Goal: Task Accomplishment & Management: Manage account settings

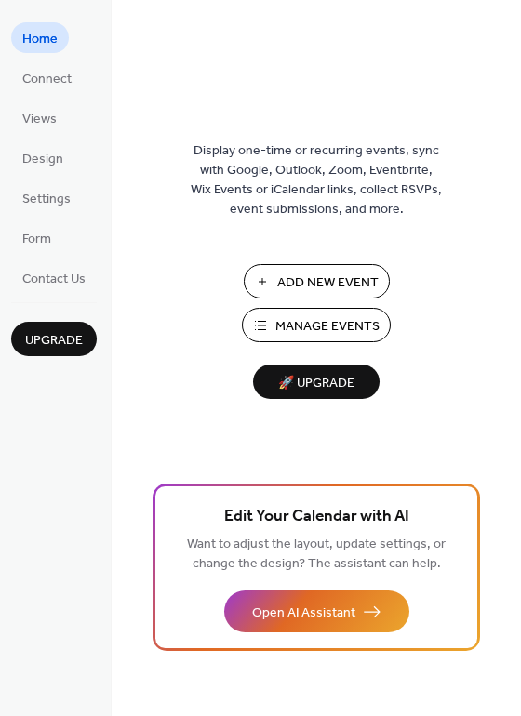
click at [272, 319] on button "Manage Events" at bounding box center [316, 325] width 149 height 34
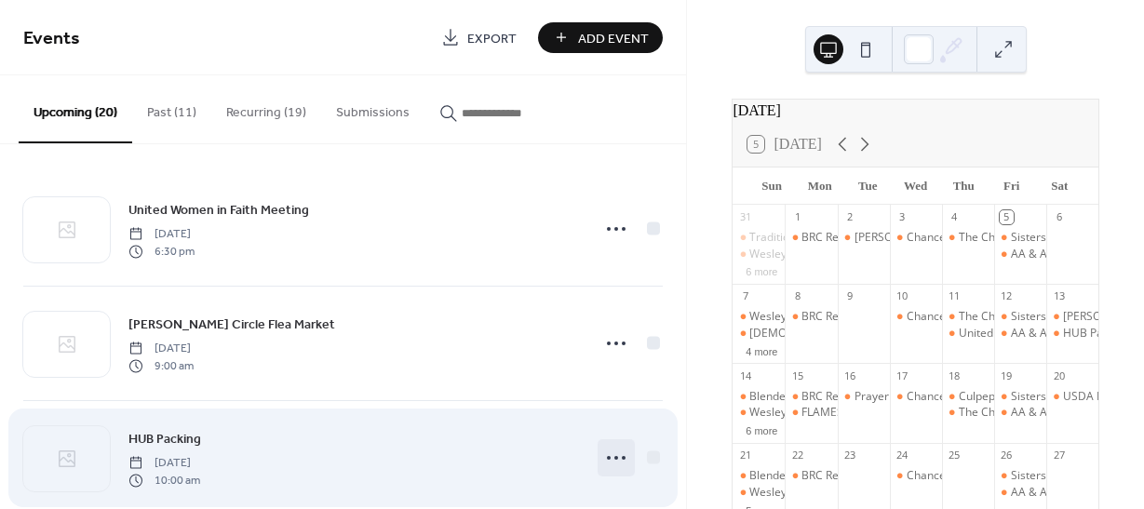
click at [614, 457] on circle at bounding box center [616, 458] width 4 height 4
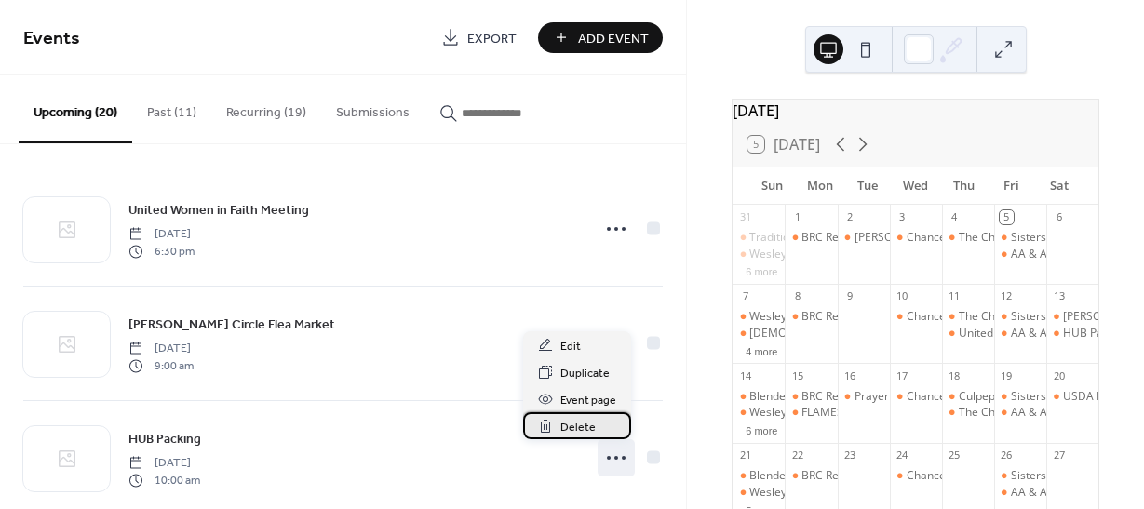
click at [567, 432] on span "Delete" at bounding box center [577, 428] width 35 height 20
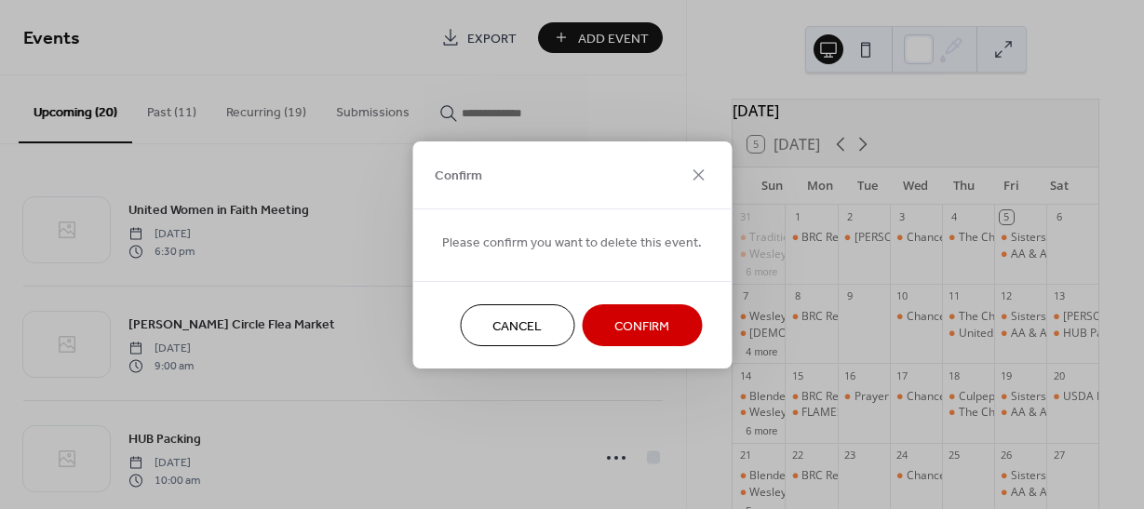
click at [648, 322] on span "Confirm" at bounding box center [641, 326] width 55 height 20
